Goal: Download file/media

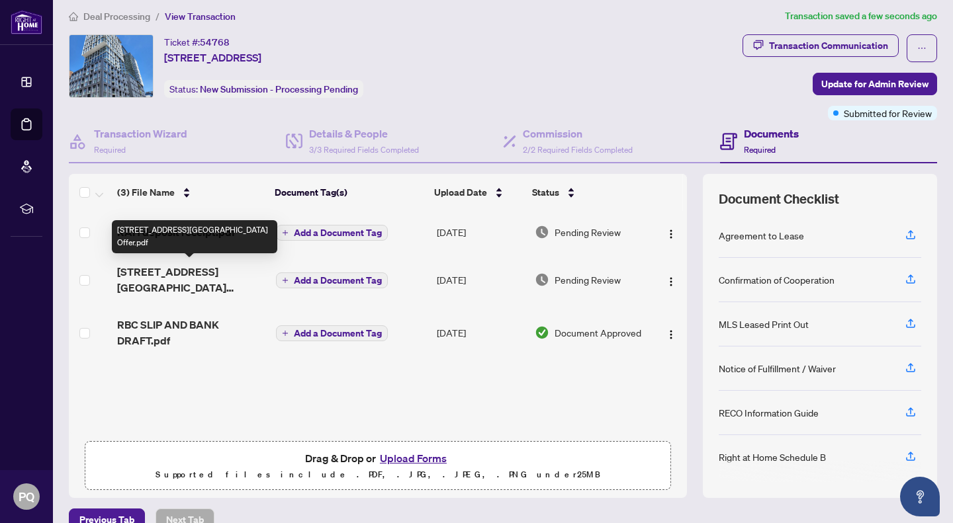
scroll to position [9, 0]
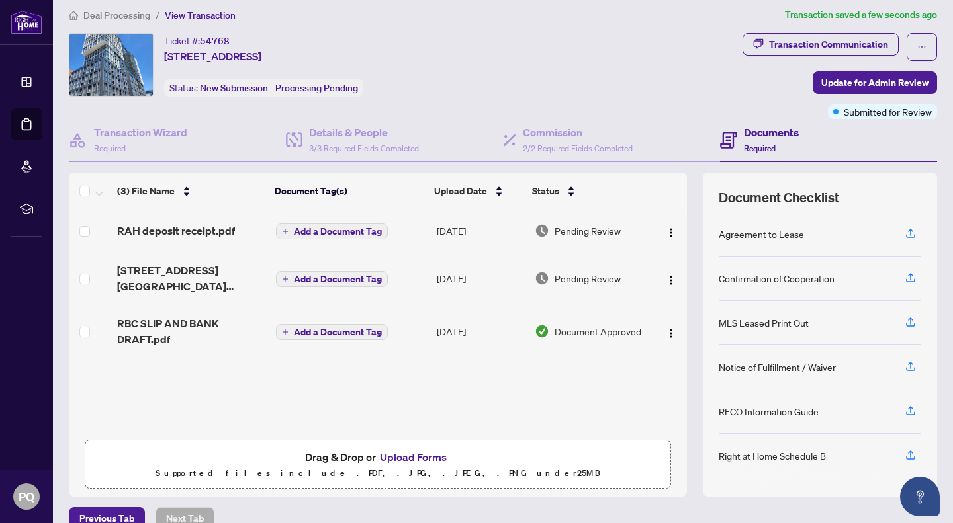
click at [210, 228] on span "RAH deposit receipt.pdf" at bounding box center [176, 231] width 118 height 16
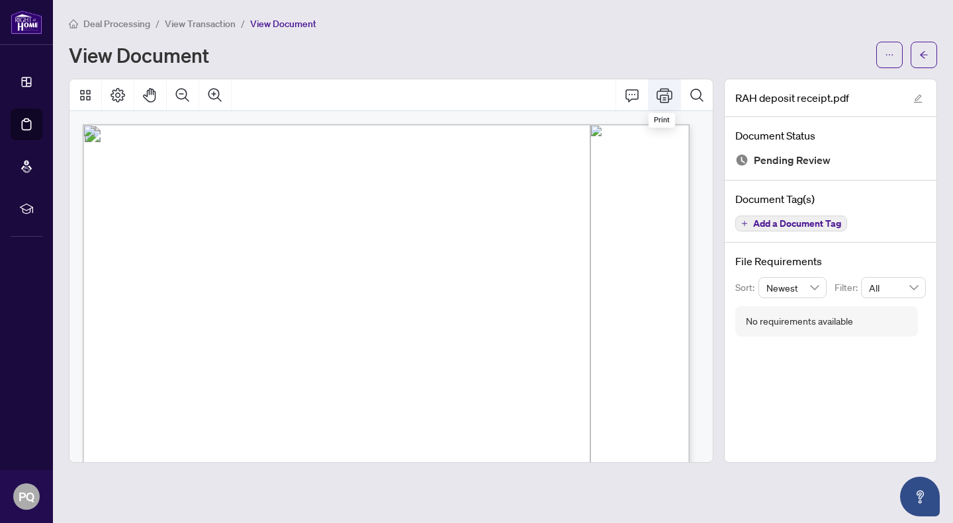
click at [663, 90] on button "Print" at bounding box center [664, 95] width 32 height 32
